Goal: Find specific page/section: Find specific page/section

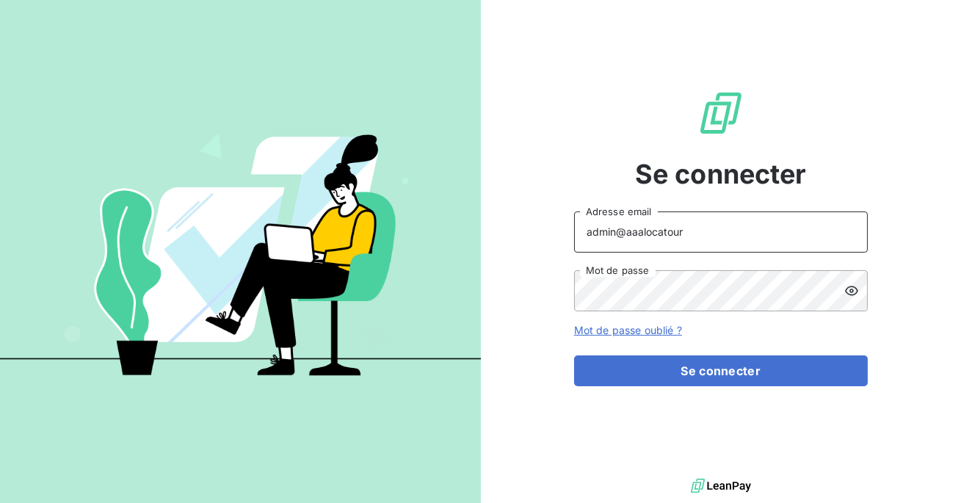
click at [698, 228] on input "admin@aaalocatour" at bounding box center [721, 232] width 294 height 41
type input "admin@meteojob"
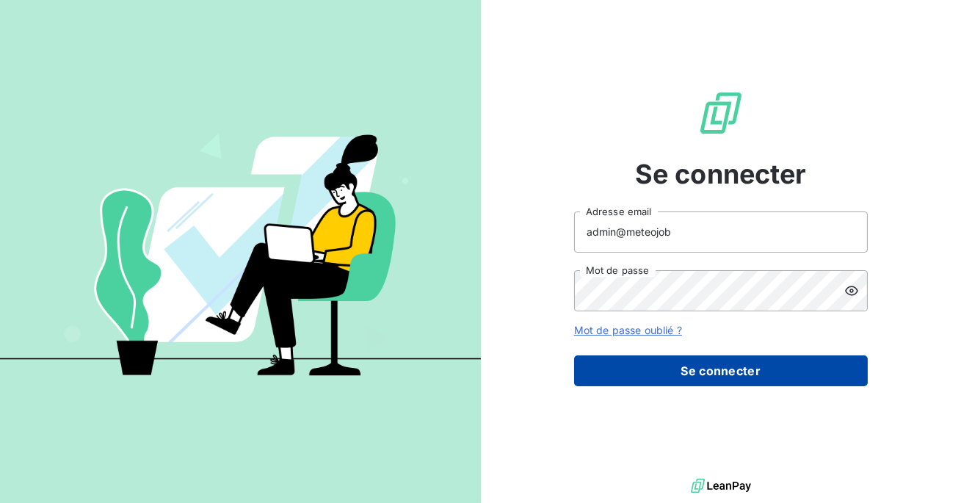
click at [691, 375] on button "Se connecter" at bounding box center [721, 371] width 294 height 31
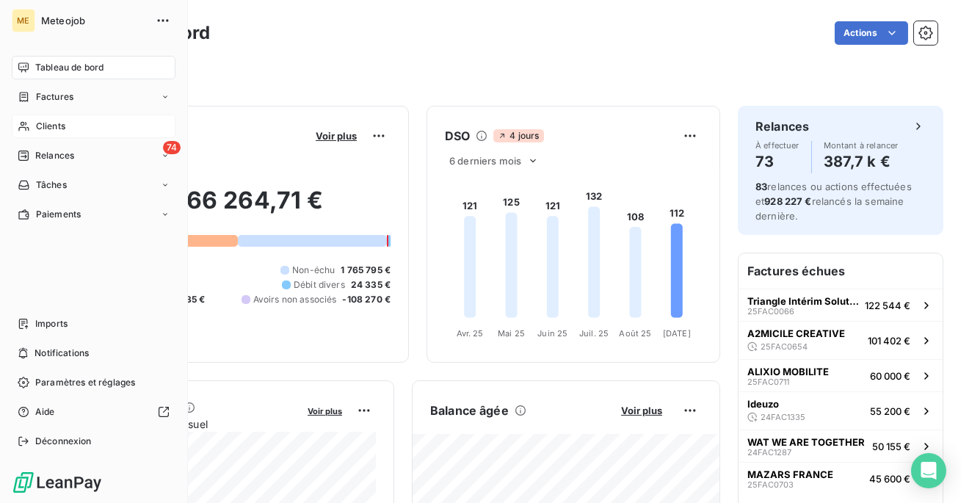
click at [47, 118] on div "Clients" at bounding box center [94, 127] width 164 height 24
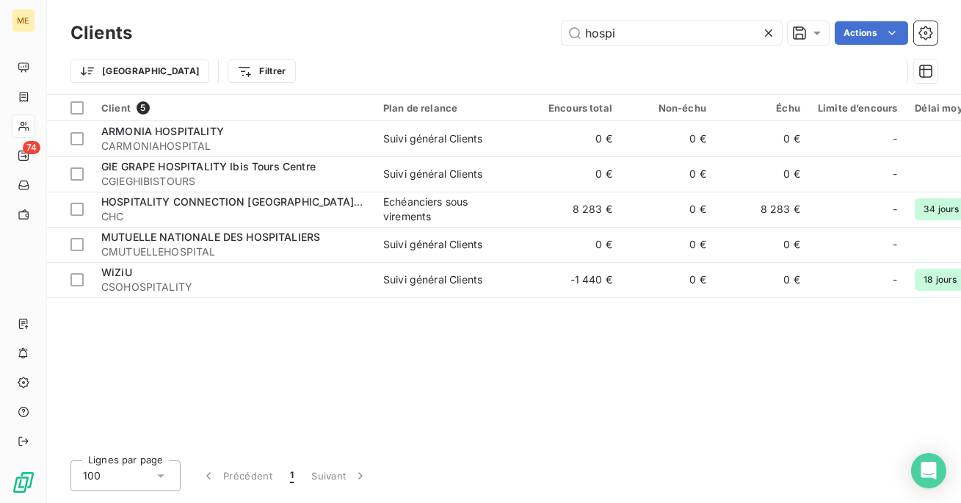
type input "hospi"
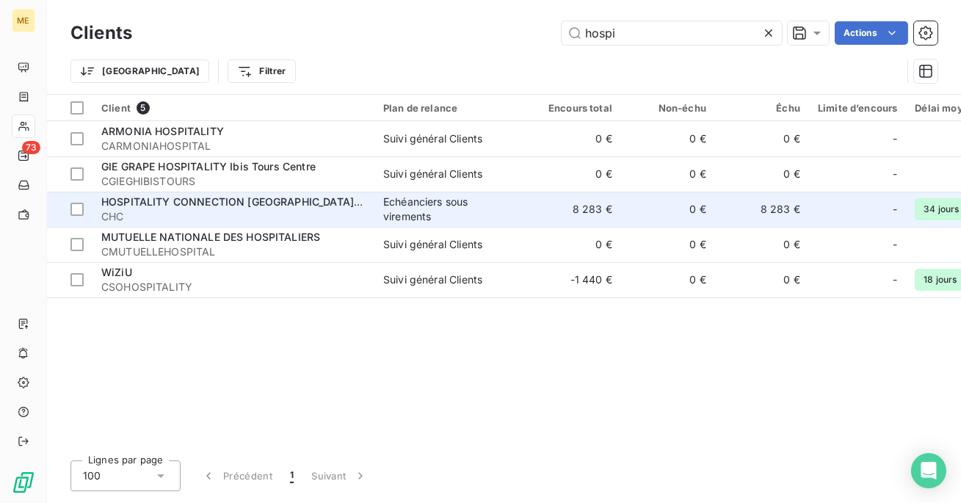
click at [168, 217] on span "CHC" at bounding box center [233, 216] width 264 height 15
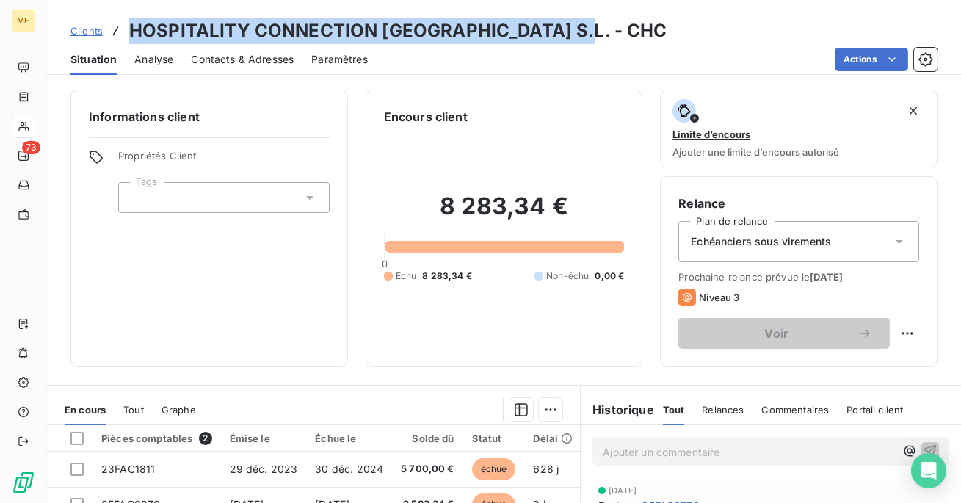
drag, startPoint x: 582, startPoint y: 39, endPoint x: 200, endPoint y: -1, distance: 384.8
click at [200, 0] on html "ME 73 Clients HOSPITALITY CONNECTION [GEOGRAPHIC_DATA] S.L. - CHC Situation Ana…" at bounding box center [480, 251] width 961 height 503
copy h3 "HOSPITALITY CONNECTION [GEOGRAPHIC_DATA] S.L. - CHC"
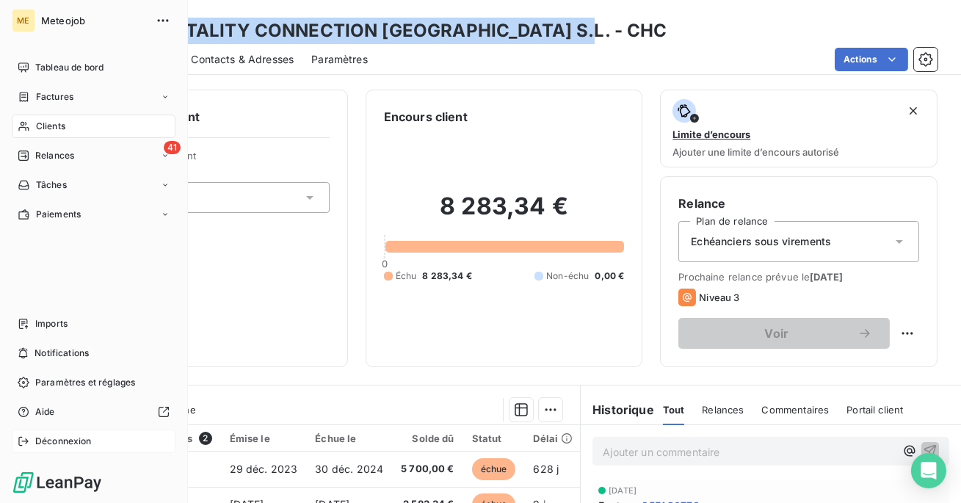
click at [39, 439] on span "Déconnexion" at bounding box center [63, 441] width 57 height 13
